Goal: Check status: Check status

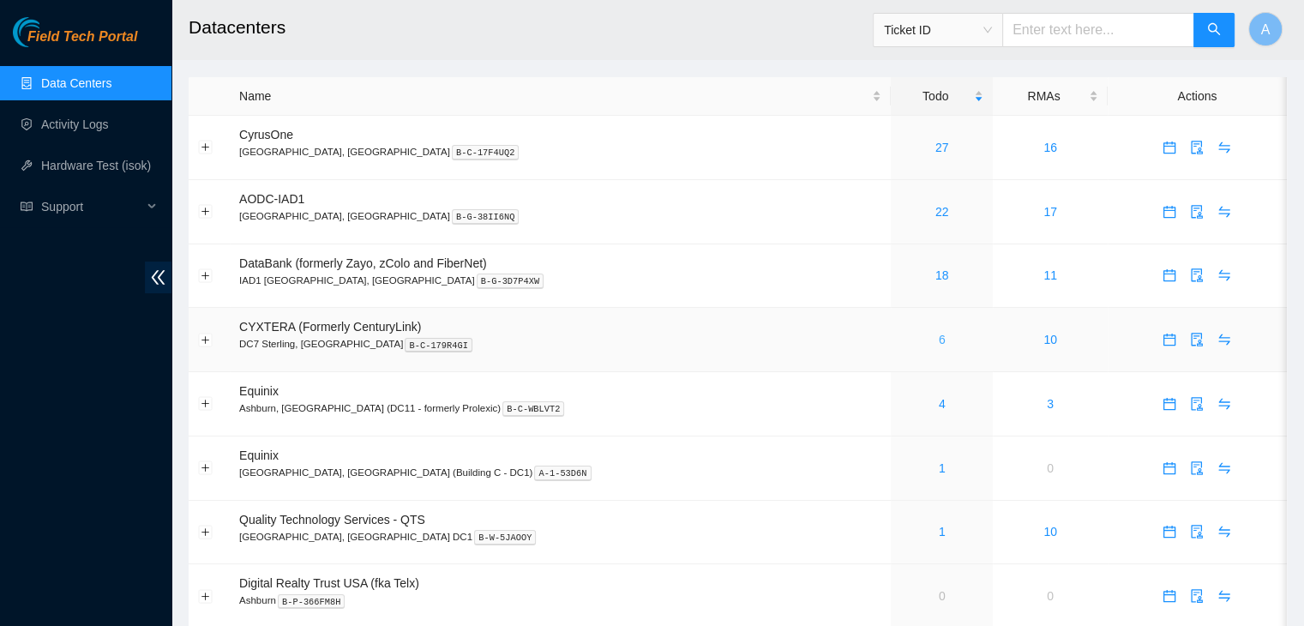
click at [939, 339] on link "6" at bounding box center [942, 340] width 7 height 14
click at [939, 337] on link "6" at bounding box center [942, 340] width 7 height 14
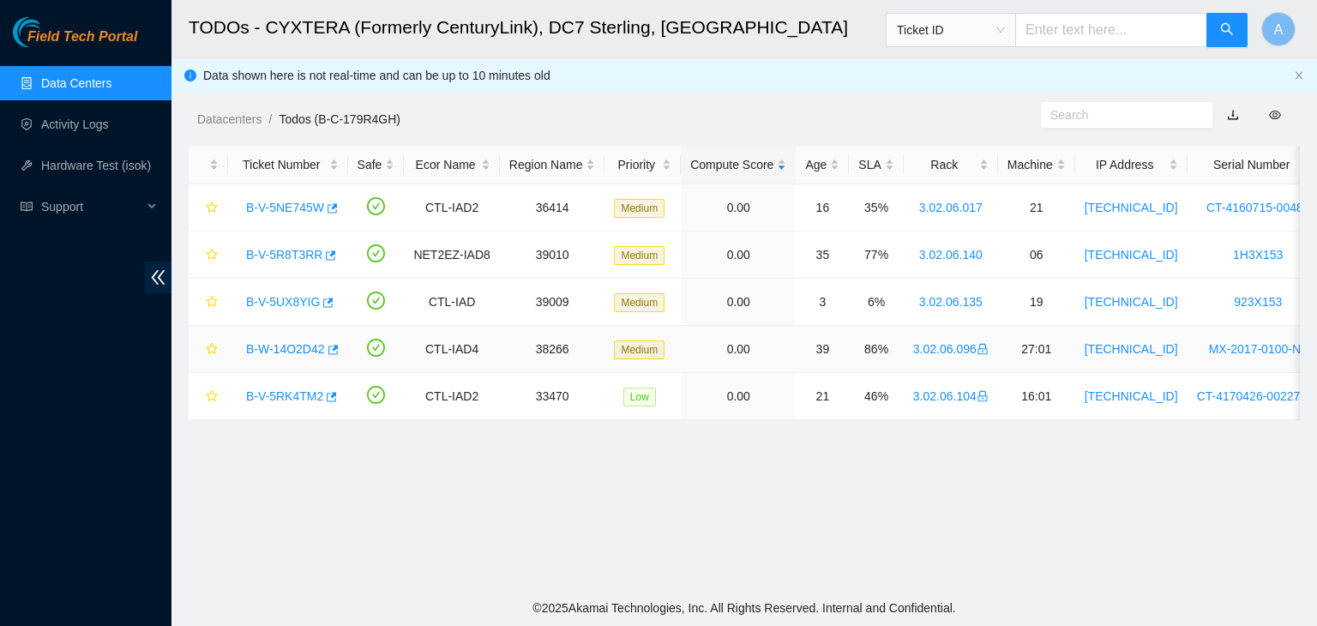
click at [296, 344] on link "B-W-14O2D42" at bounding box center [285, 349] width 79 height 14
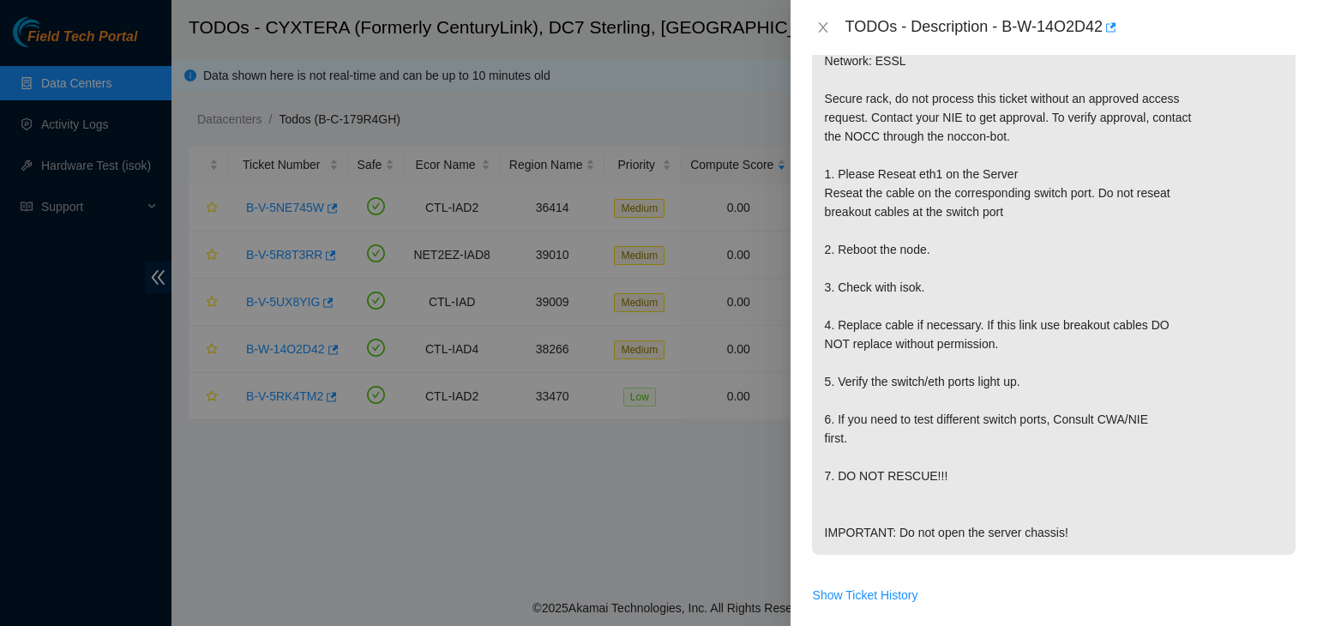
scroll to position [322, 0]
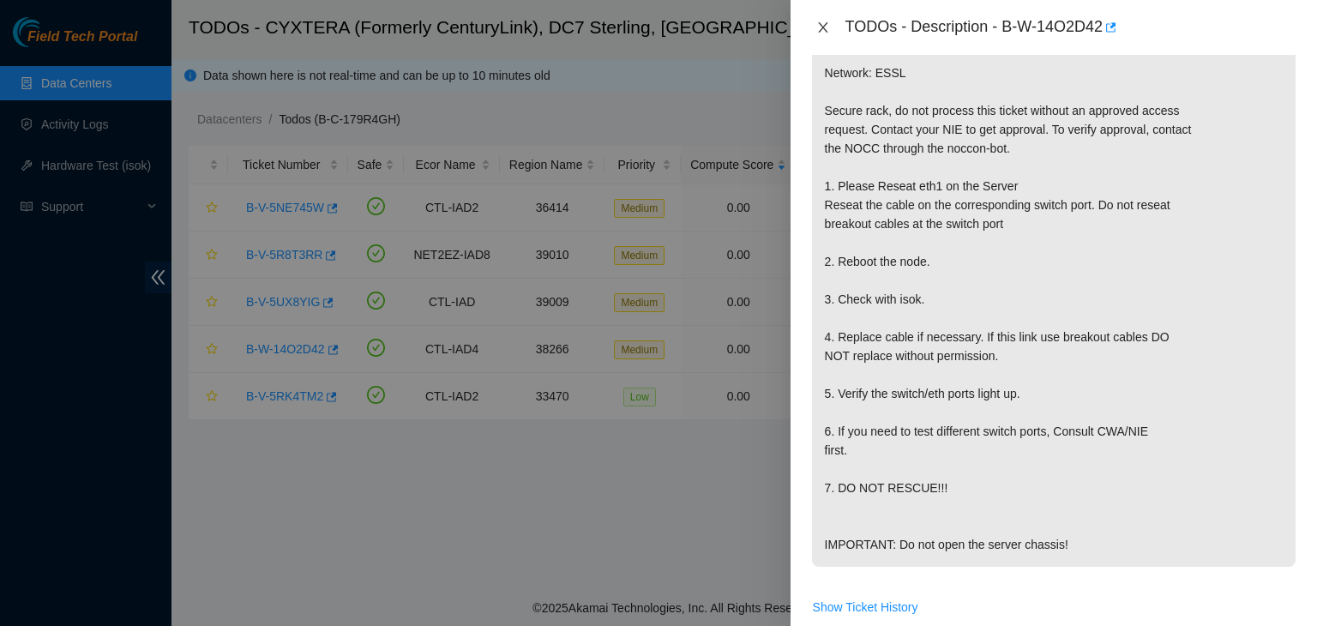
click at [817, 21] on icon "close" at bounding box center [823, 28] width 14 height 14
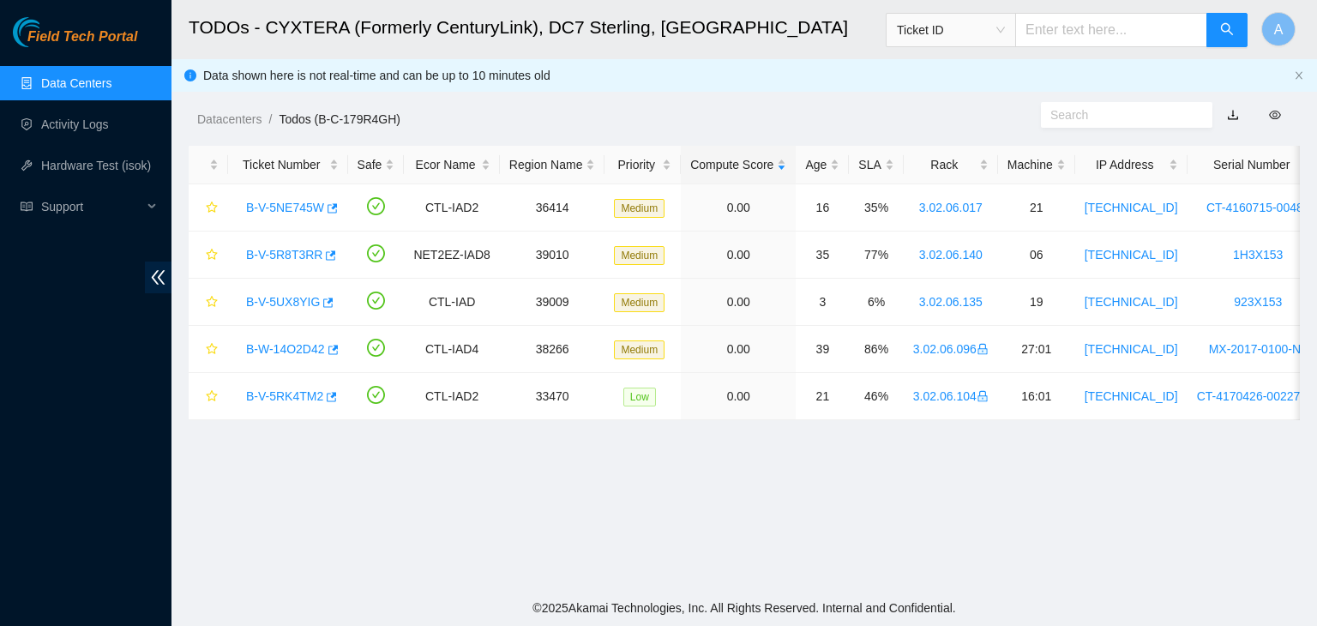
scroll to position [380, 0]
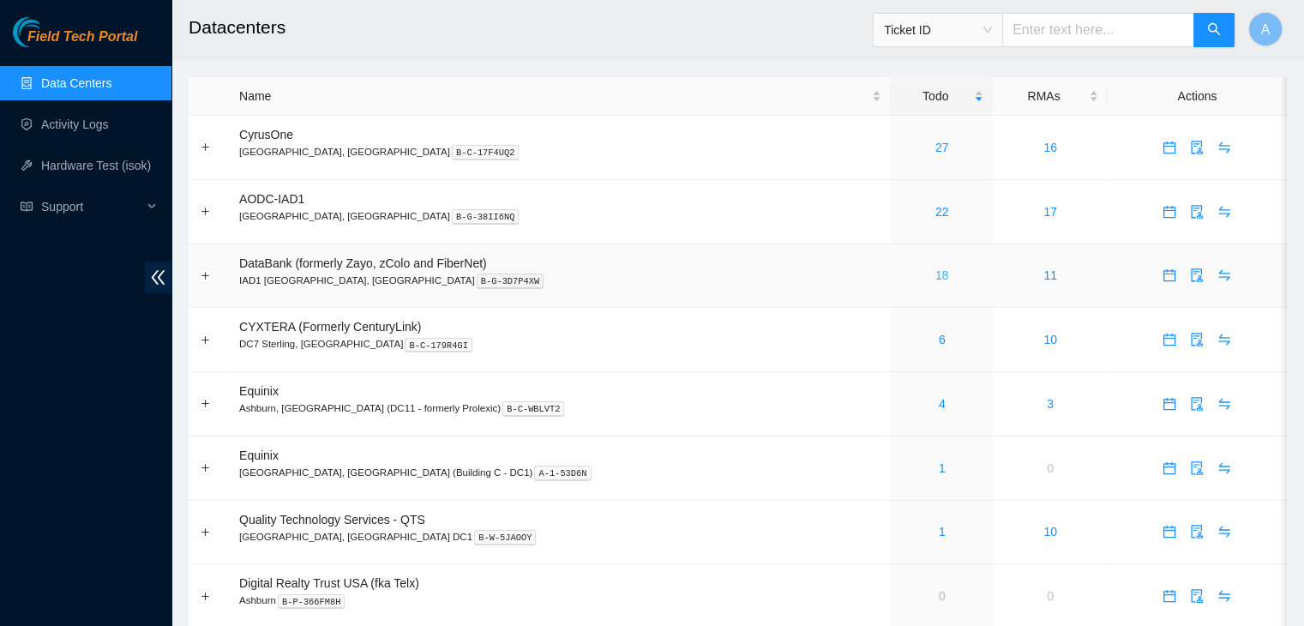
click at [935, 279] on link "18" at bounding box center [942, 275] width 14 height 14
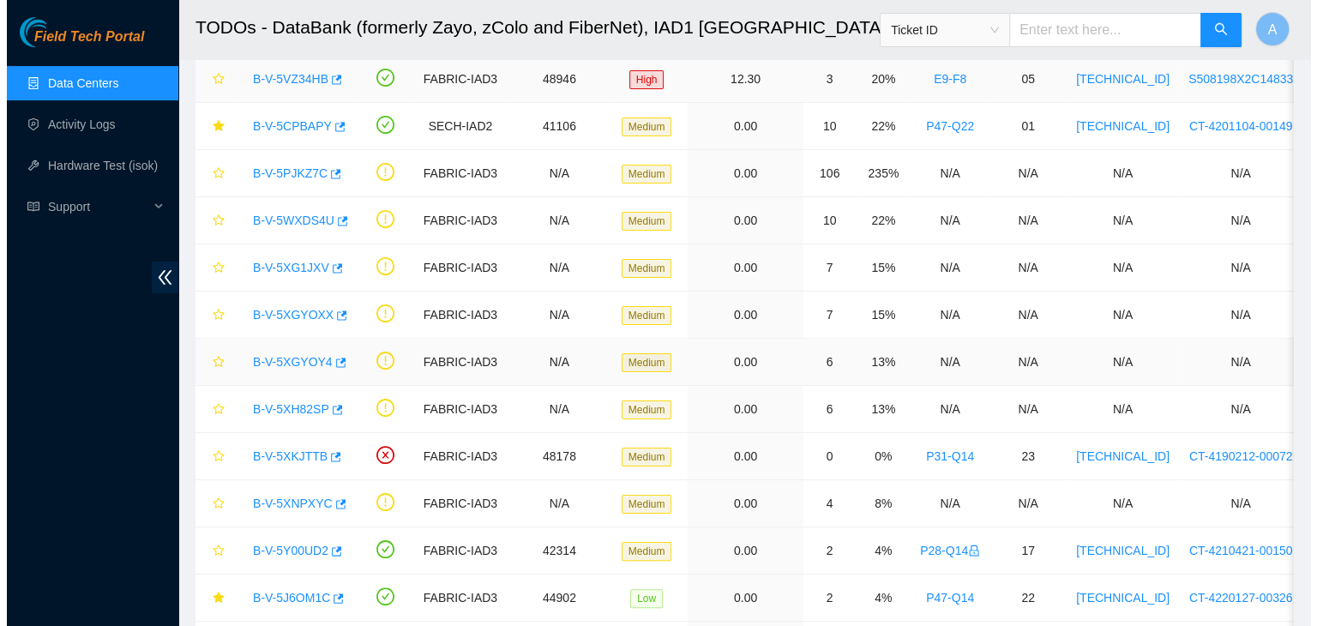
scroll to position [271, 0]
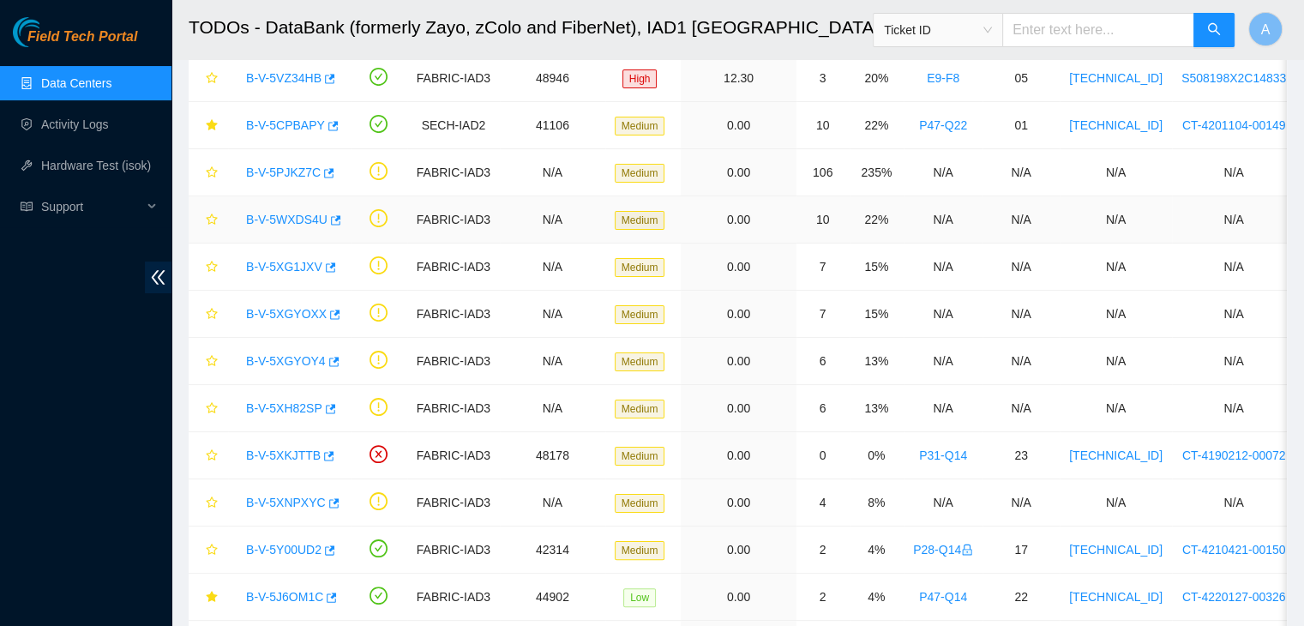
click at [298, 219] on link "B-V-5WXDS4U" at bounding box center [286, 220] width 81 height 14
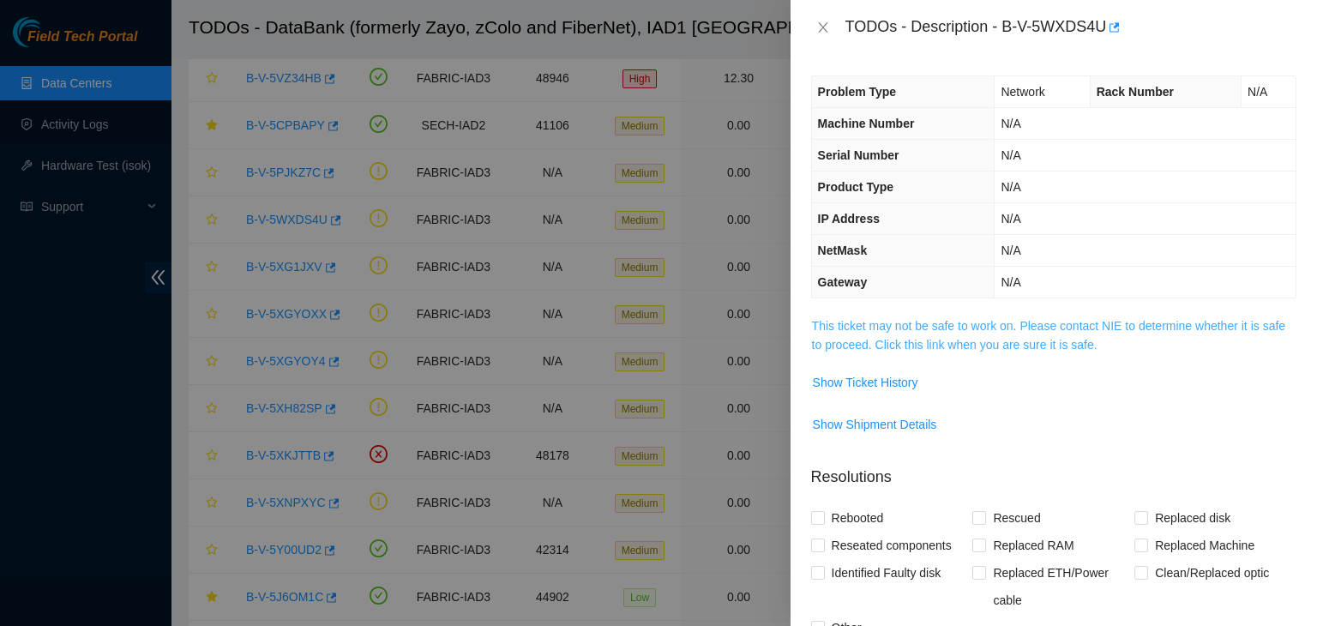
click at [929, 322] on link "This ticket may not be safe to work on. Please contact NIE to determine whether…" at bounding box center [1048, 335] width 473 height 33
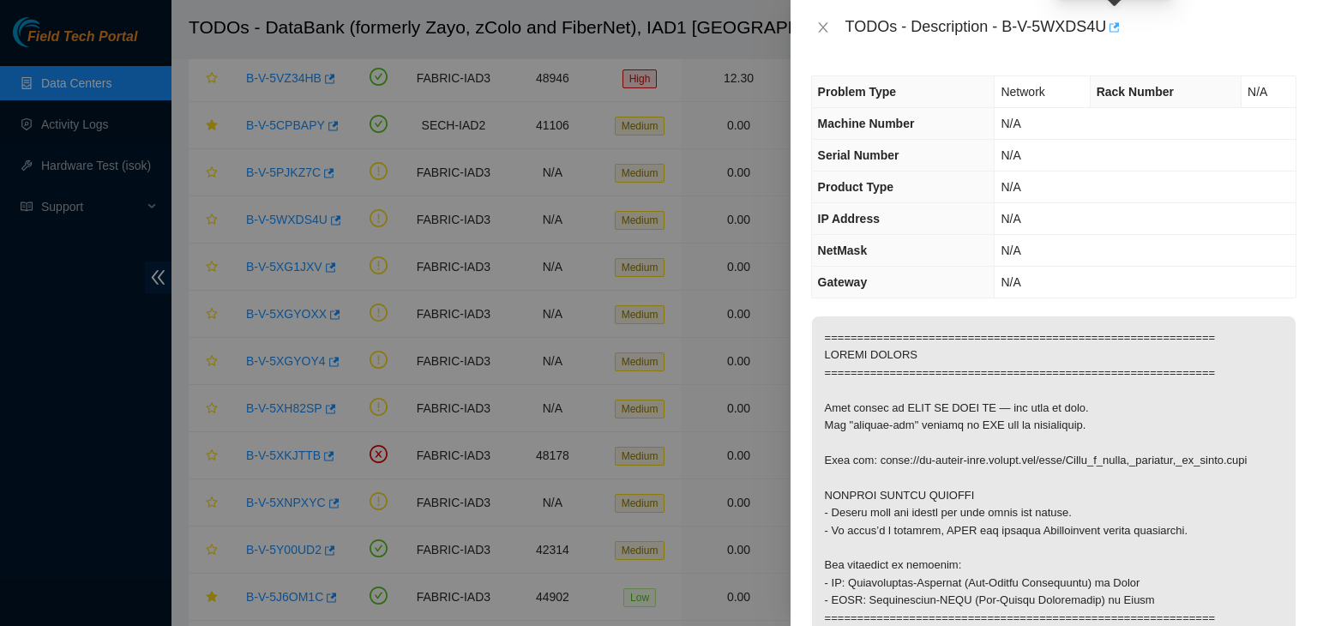
click at [1112, 33] on icon "button" at bounding box center [1113, 27] width 12 height 12
click at [828, 33] on icon "close" at bounding box center [823, 28] width 14 height 14
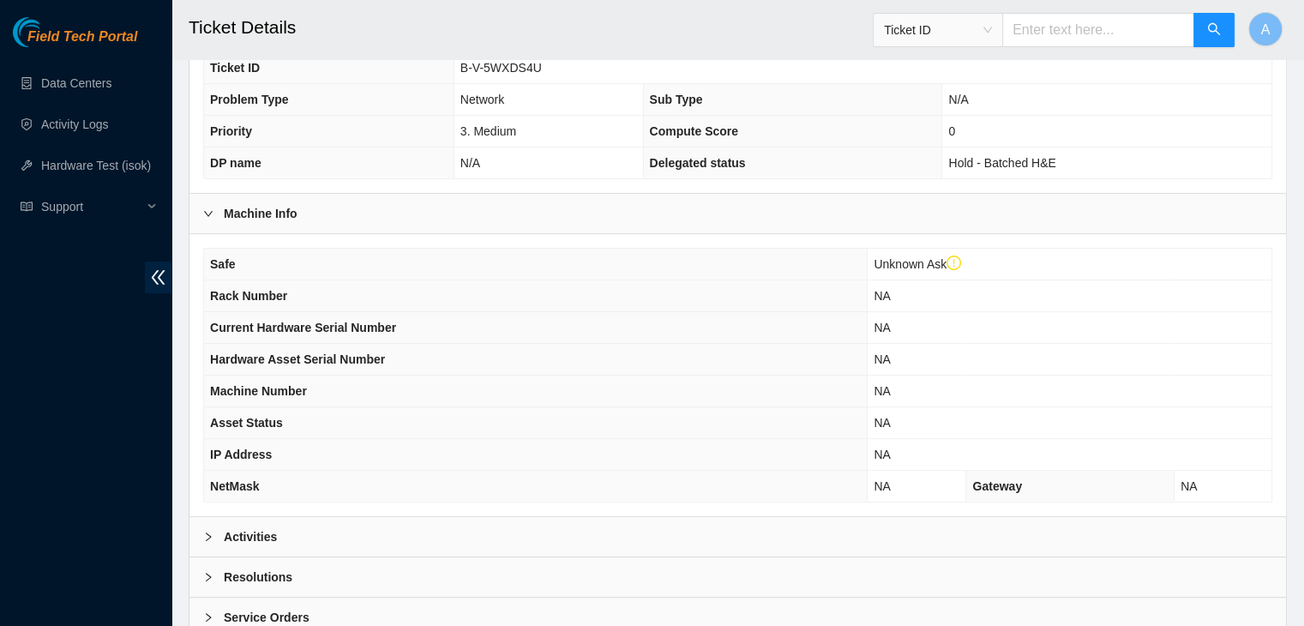
scroll to position [508, 0]
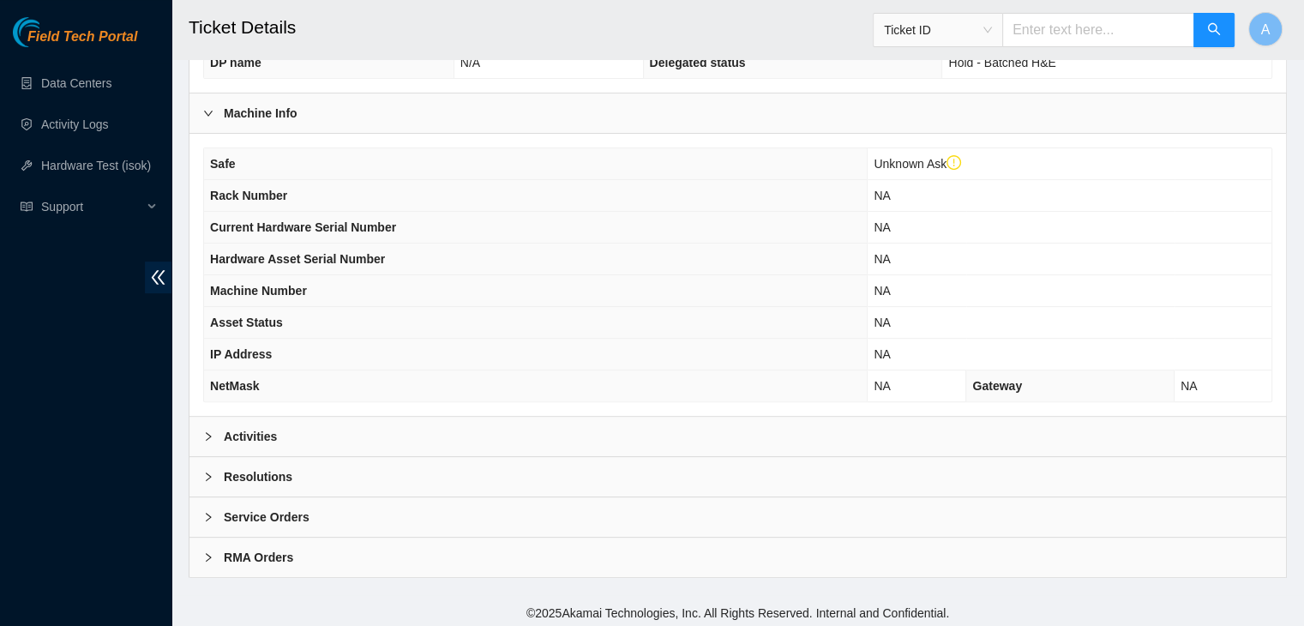
click at [532, 421] on div "Activities" at bounding box center [737, 436] width 1097 height 39
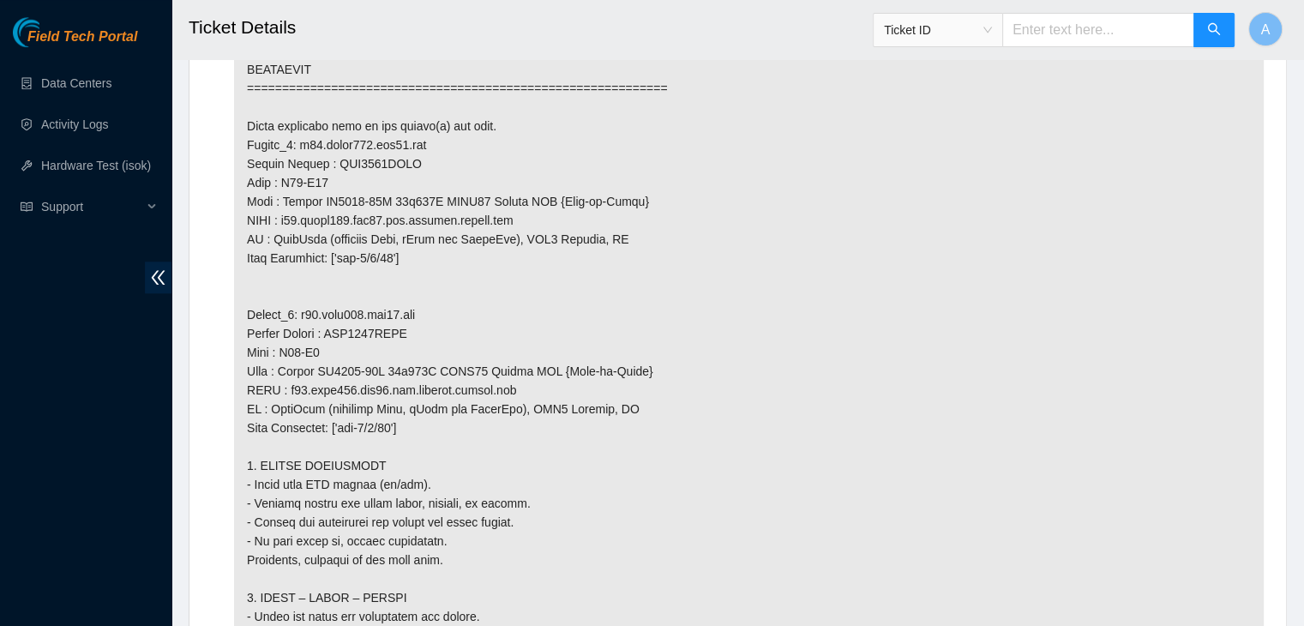
scroll to position [1718, 0]
